Goal: Contribute content

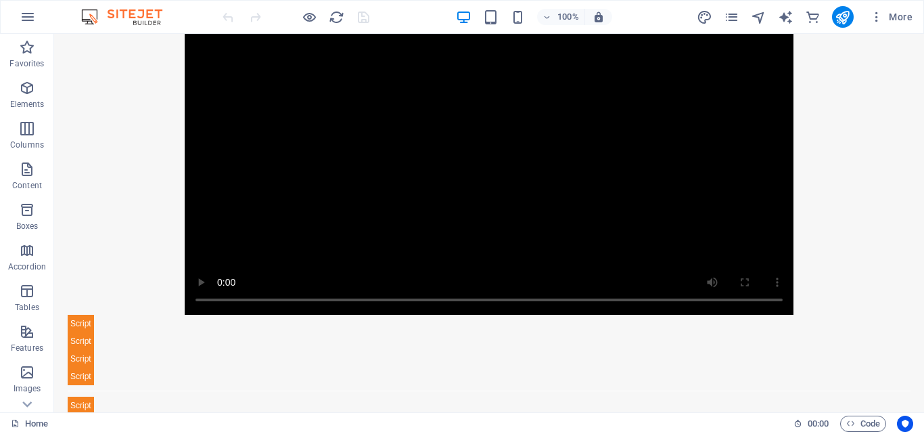
scroll to position [615, 0]
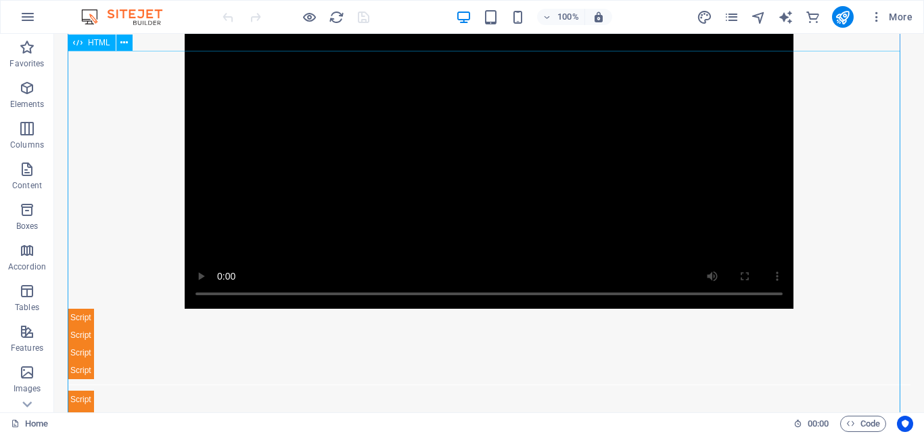
click at [197, 356] on div "Video.js VAST Ad (Play After Click) Enable JavaScript to view video" at bounding box center [489, 191] width 843 height 375
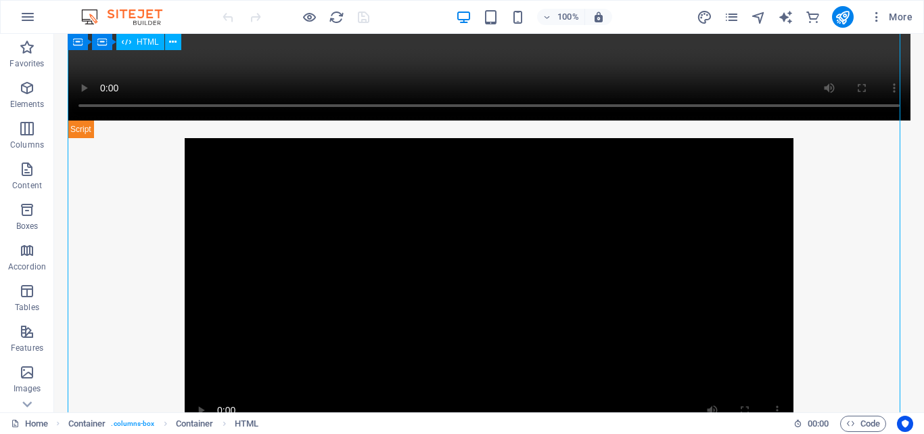
scroll to position [406, 0]
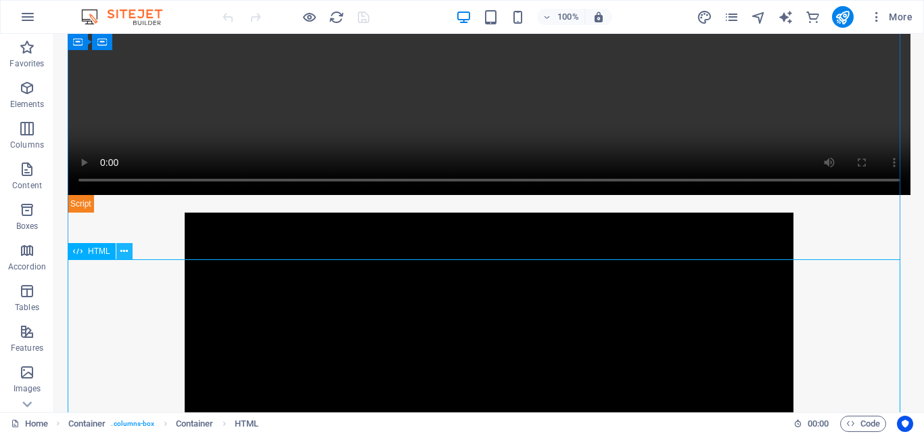
click at [124, 248] on icon at bounding box center [123, 251] width 7 height 14
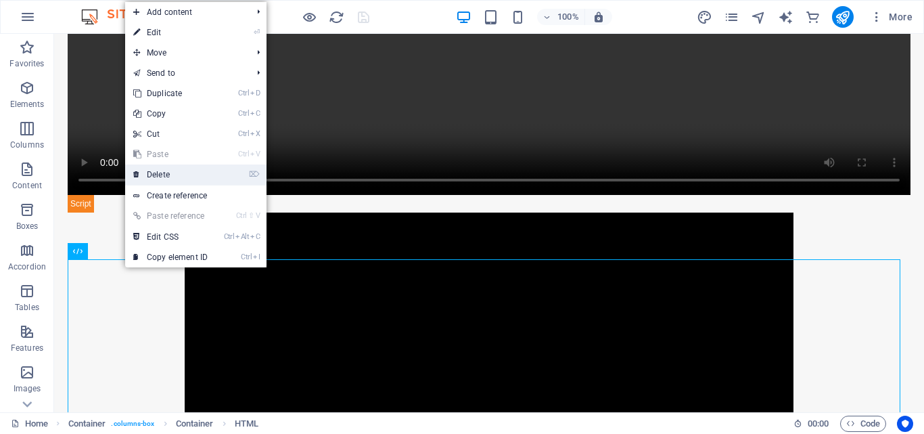
click at [180, 170] on link "⌦ Delete" at bounding box center [170, 174] width 91 height 20
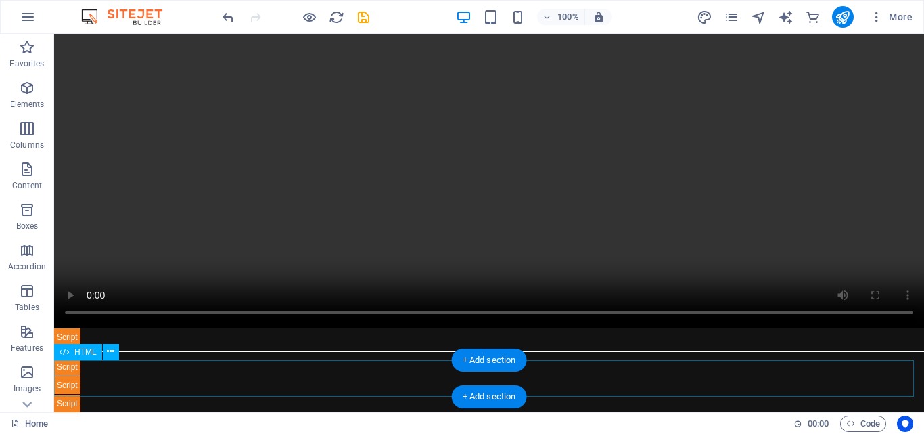
scroll to position [326, 0]
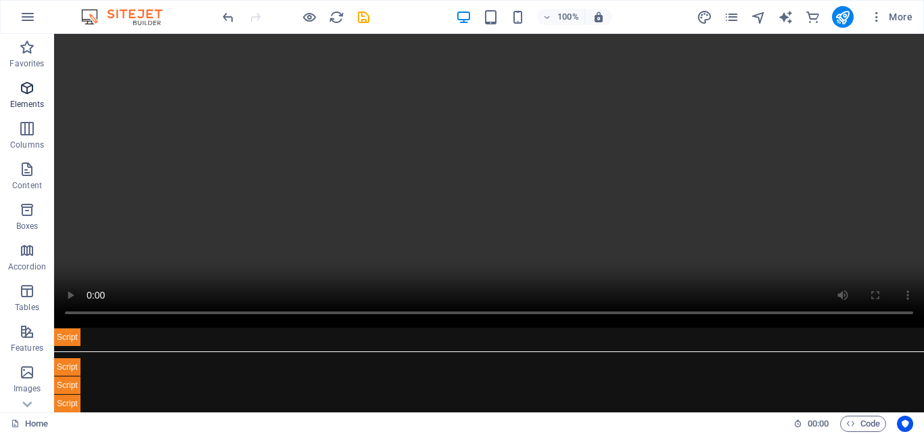
click at [31, 95] on icon "button" at bounding box center [27, 88] width 16 height 16
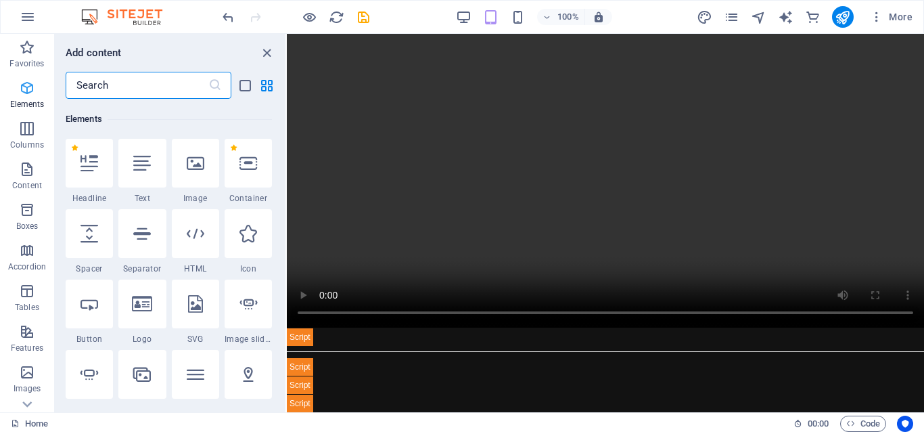
scroll to position [255, 0]
click at [199, 233] on icon at bounding box center [196, 232] width 18 height 18
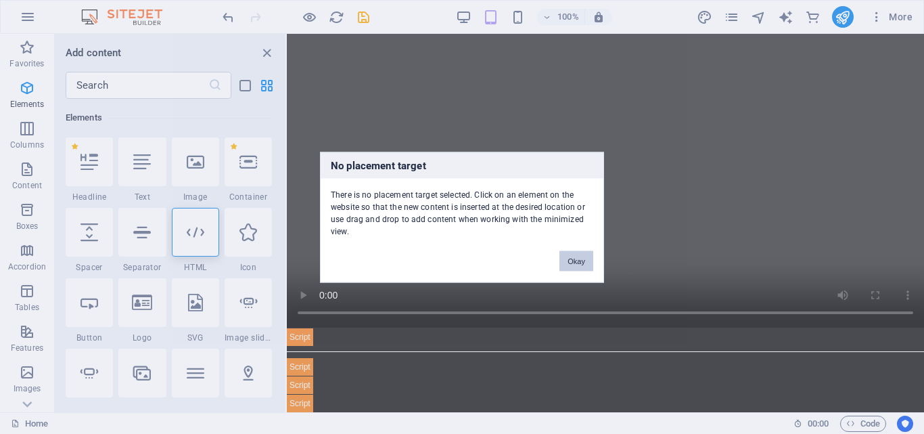
click at [579, 268] on button "Okay" at bounding box center [576, 260] width 34 height 20
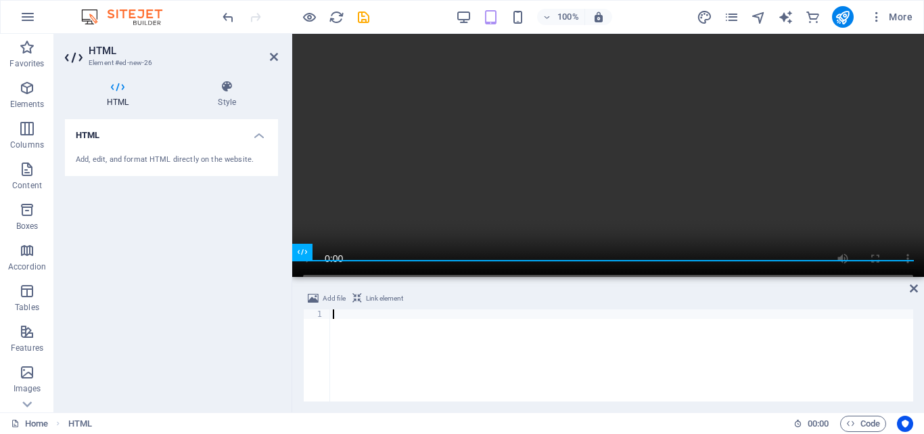
scroll to position [326, 0]
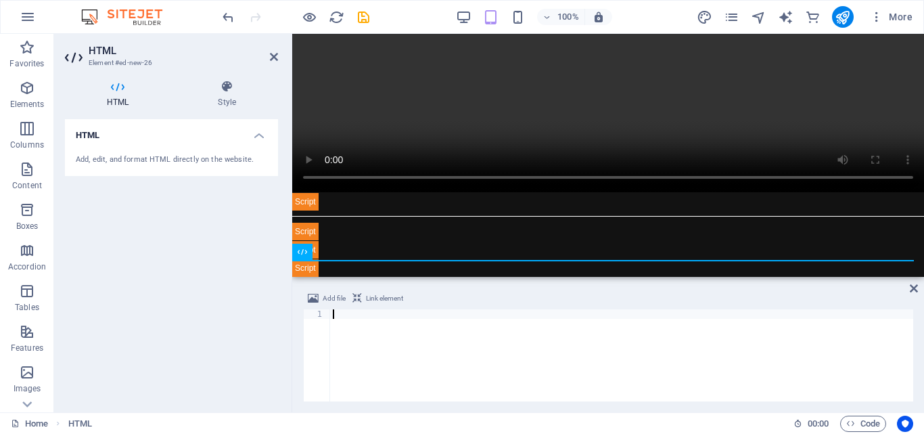
paste textarea "</html>"
type textarea "</html>"
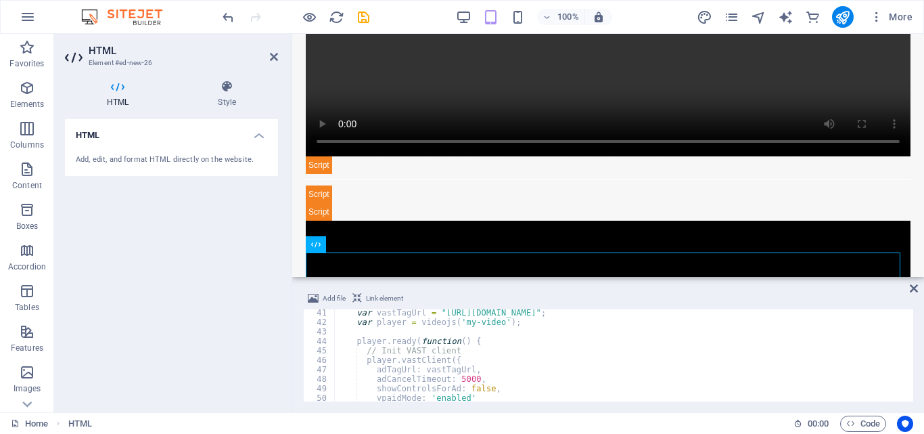
scroll to position [421, 0]
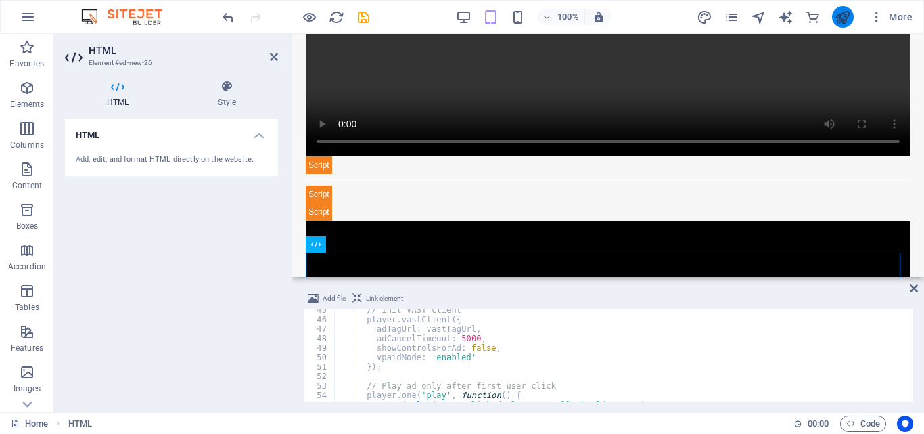
click at [834, 11] on button "publish" at bounding box center [843, 17] width 22 height 22
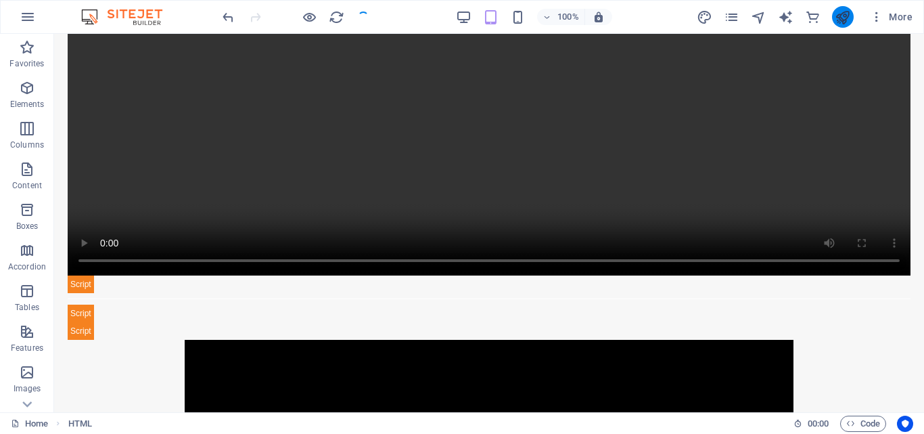
scroll to position [745, 0]
